Goal: Information Seeking & Learning: Learn about a topic

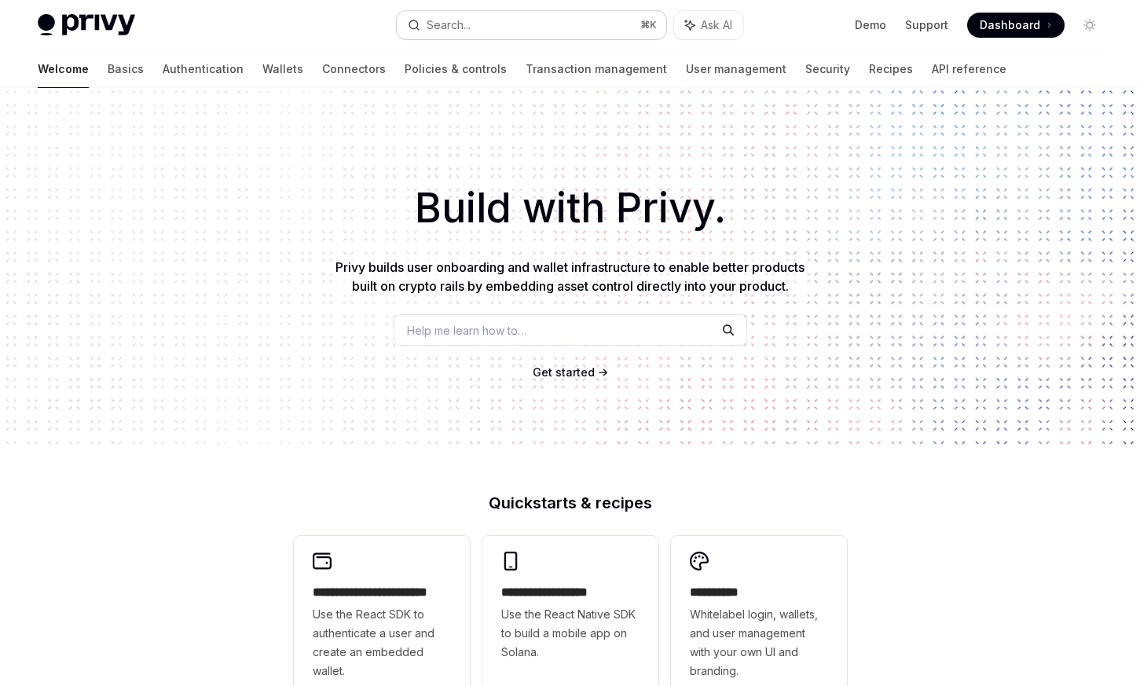
click at [601, 28] on button "Search... ⌘ K" at bounding box center [532, 25] width 270 height 28
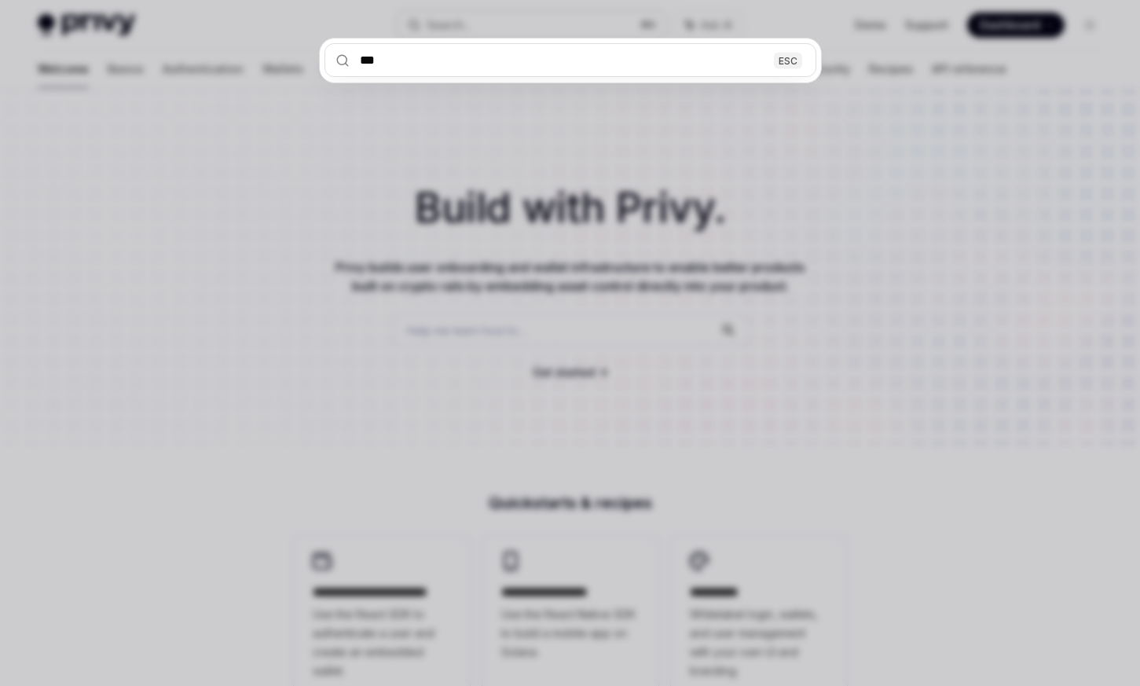
type input "****"
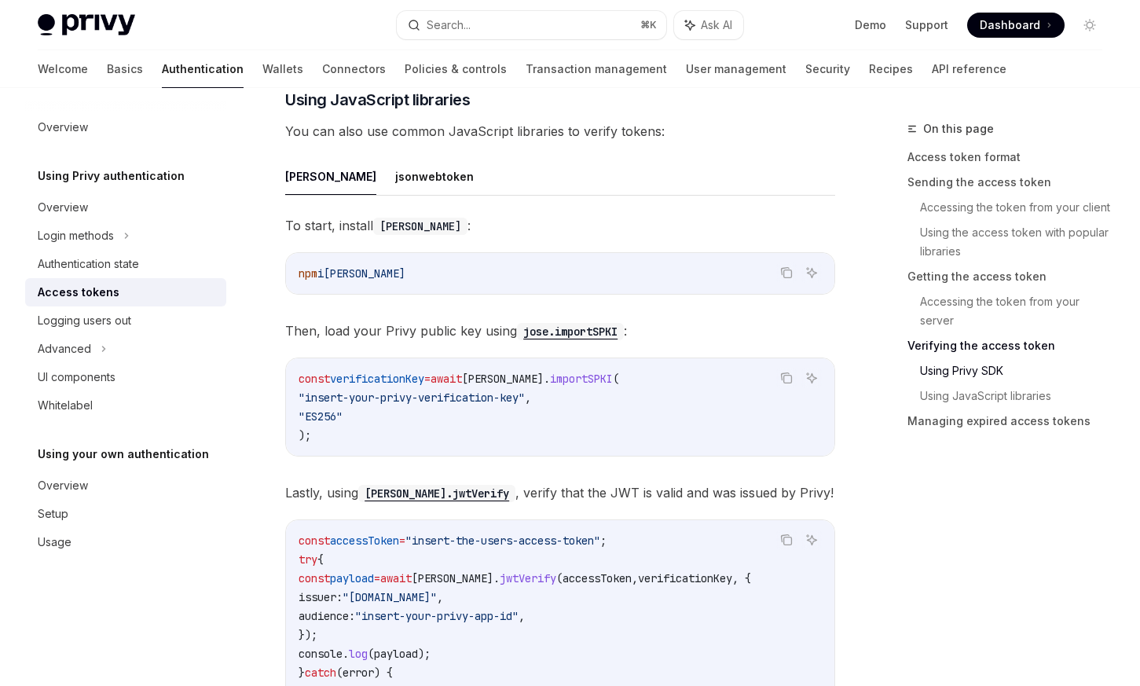
scroll to position [3392, 0]
click at [395, 193] on button "jsonwebtoken" at bounding box center [434, 174] width 79 height 37
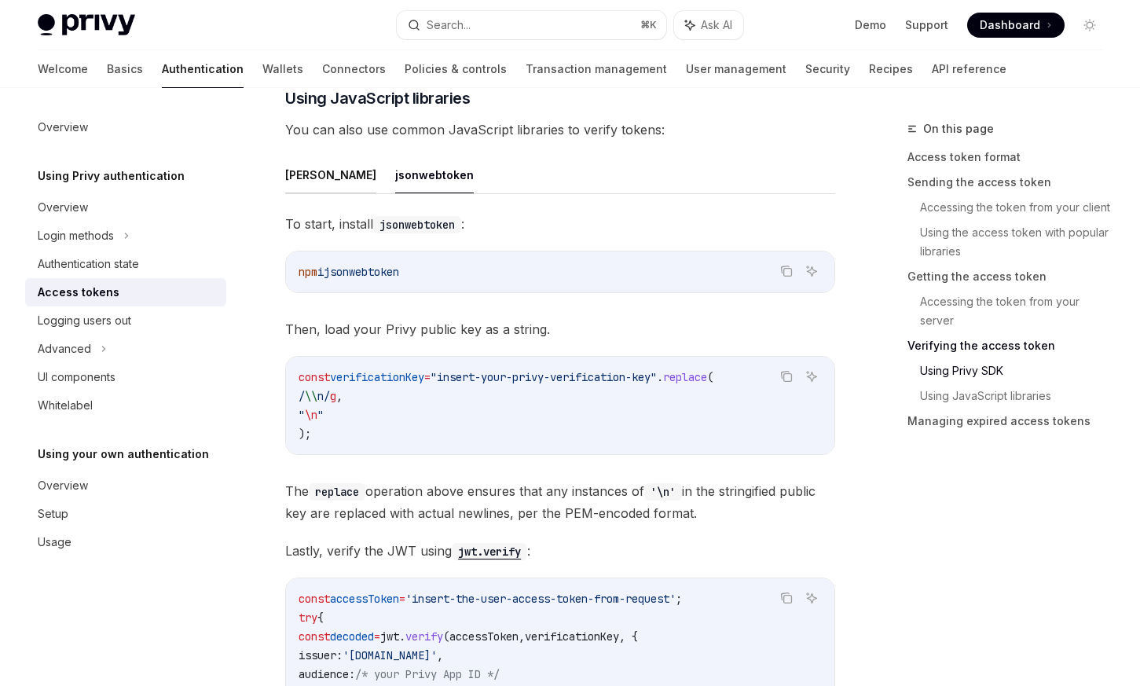
click at [294, 193] on button "[PERSON_NAME]" at bounding box center [330, 174] width 91 height 37
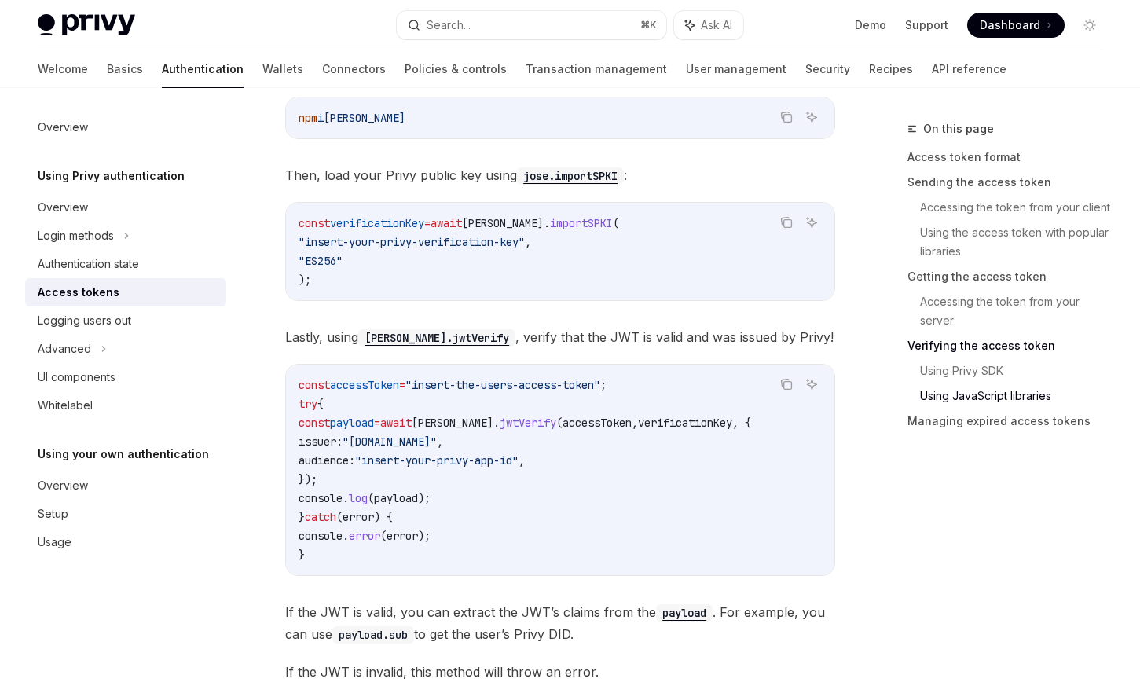
scroll to position [3501, 0]
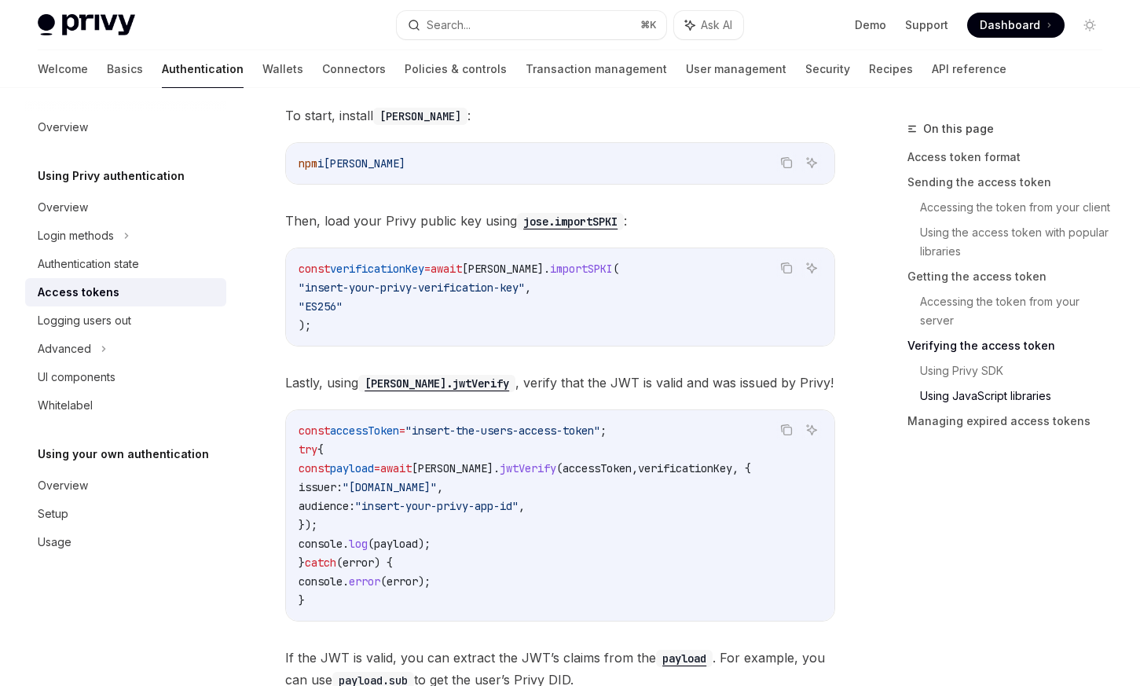
click at [395, 85] on button "jsonwebtoken" at bounding box center [434, 66] width 79 height 37
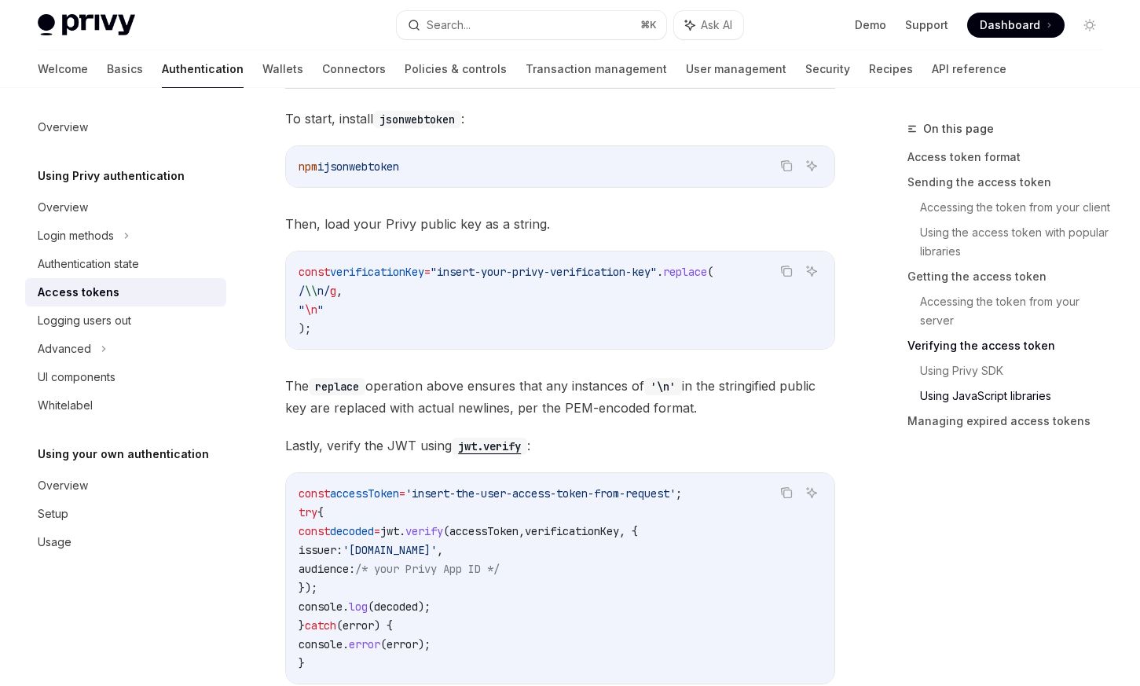
scroll to position [3453, 0]
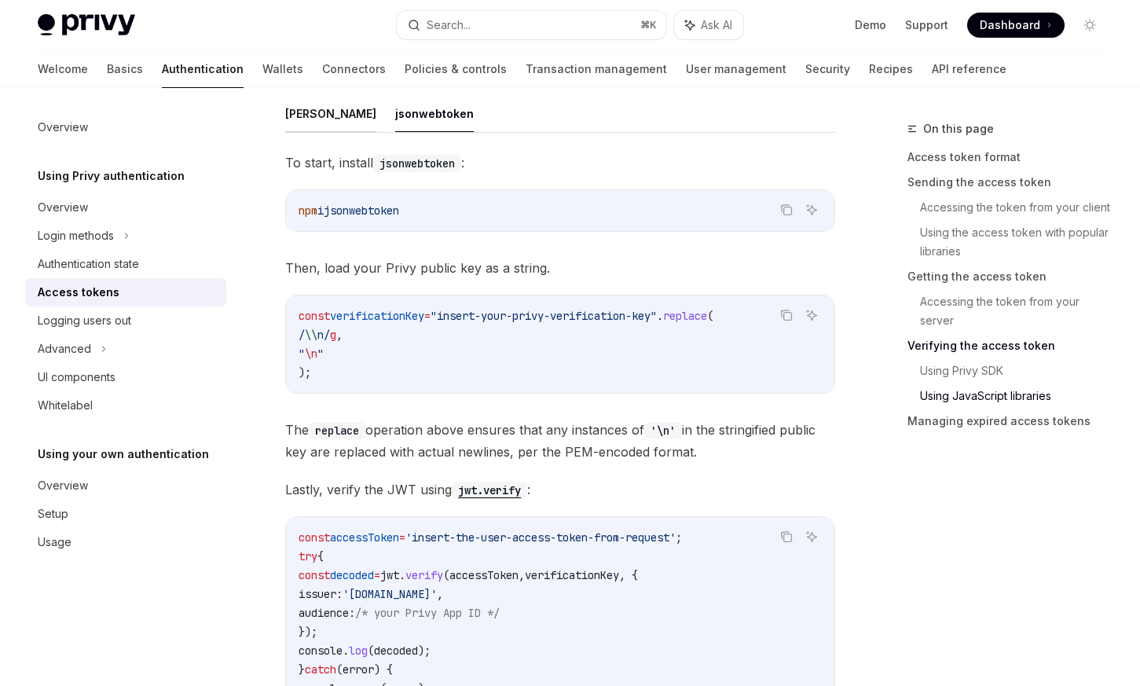
click at [297, 132] on button "[PERSON_NAME]" at bounding box center [330, 113] width 91 height 37
type textarea "*"
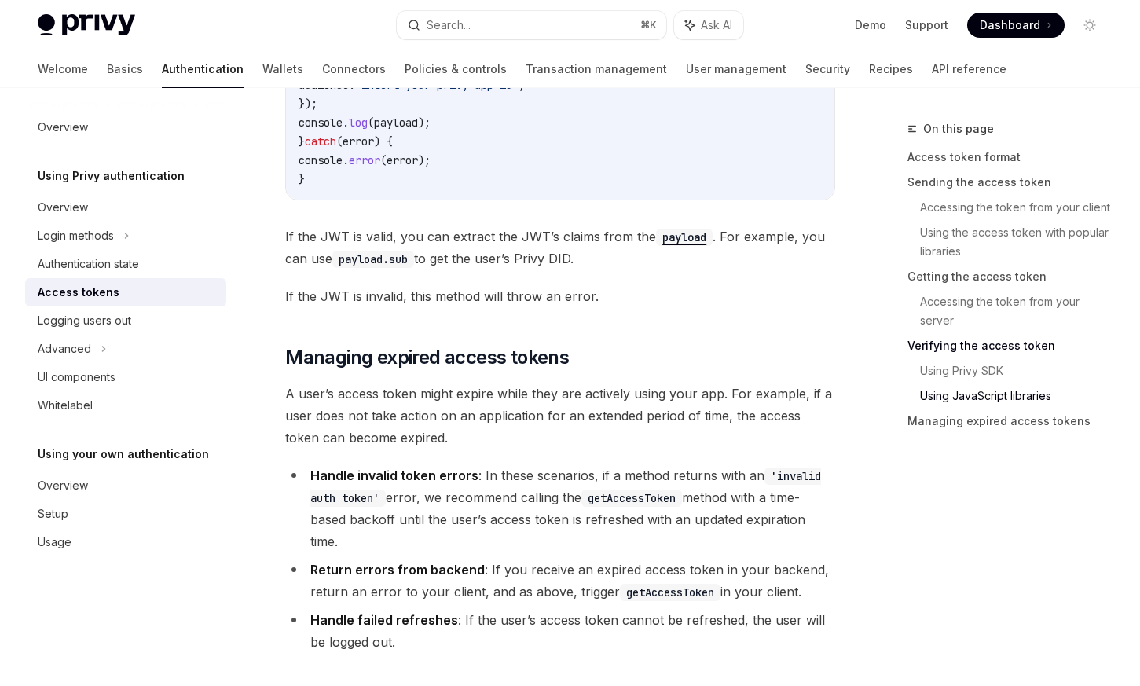
scroll to position [3761, 0]
